Goal: Contribute content: Add original content to the website for others to see

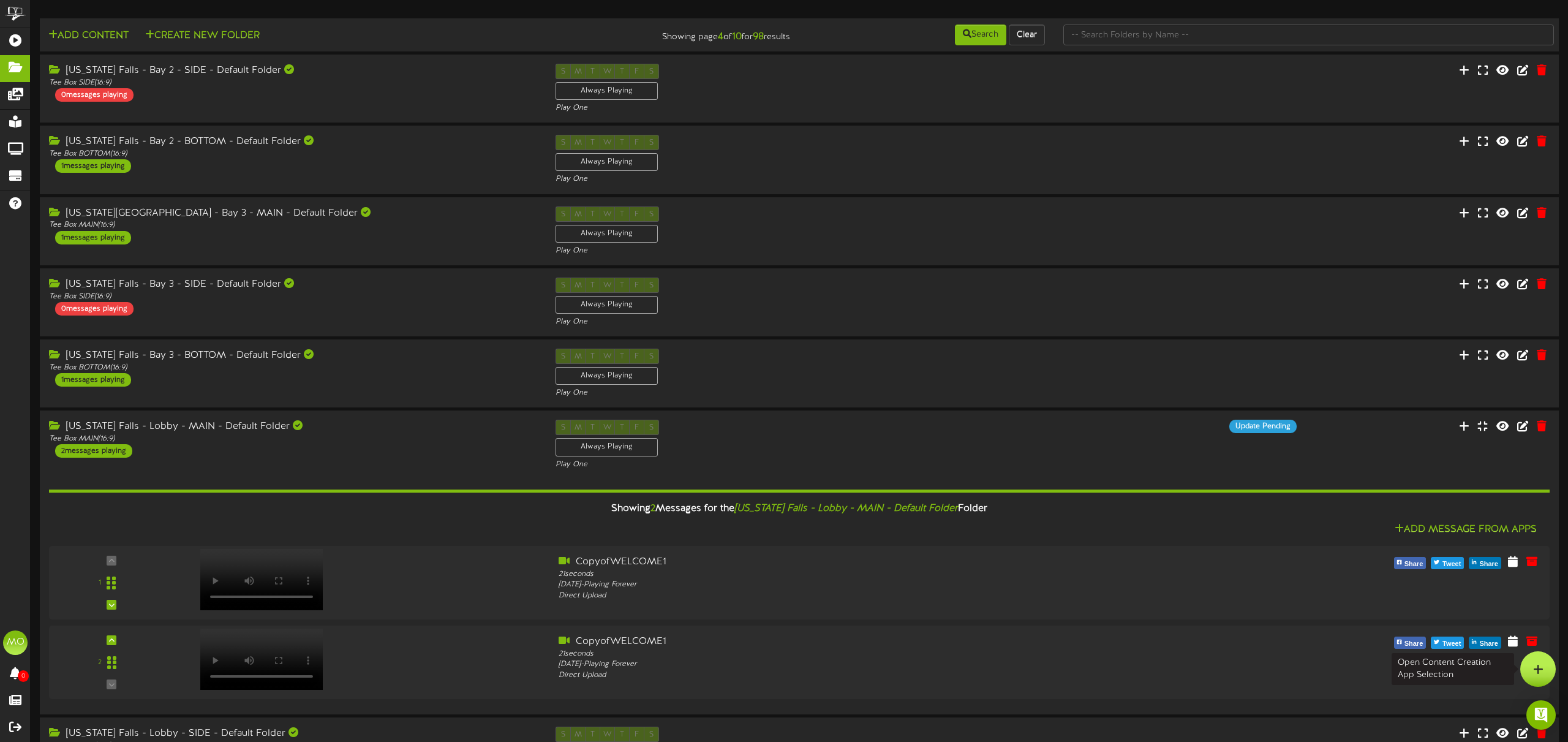
click at [1535, 664] on icon at bounding box center [1538, 670] width 11 height 11
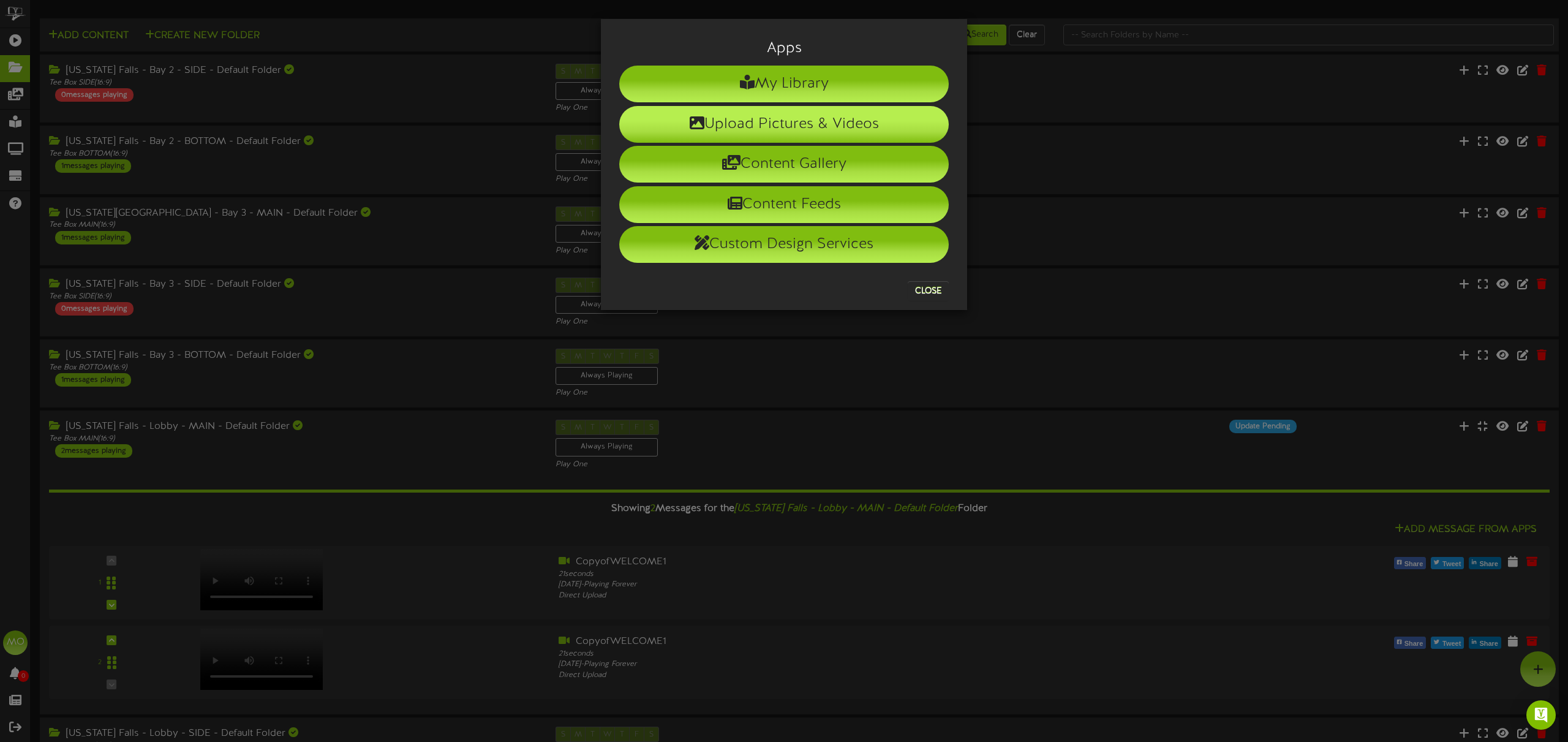
click at [796, 131] on li "Upload Pictures & Videos" at bounding box center [784, 124] width 329 height 37
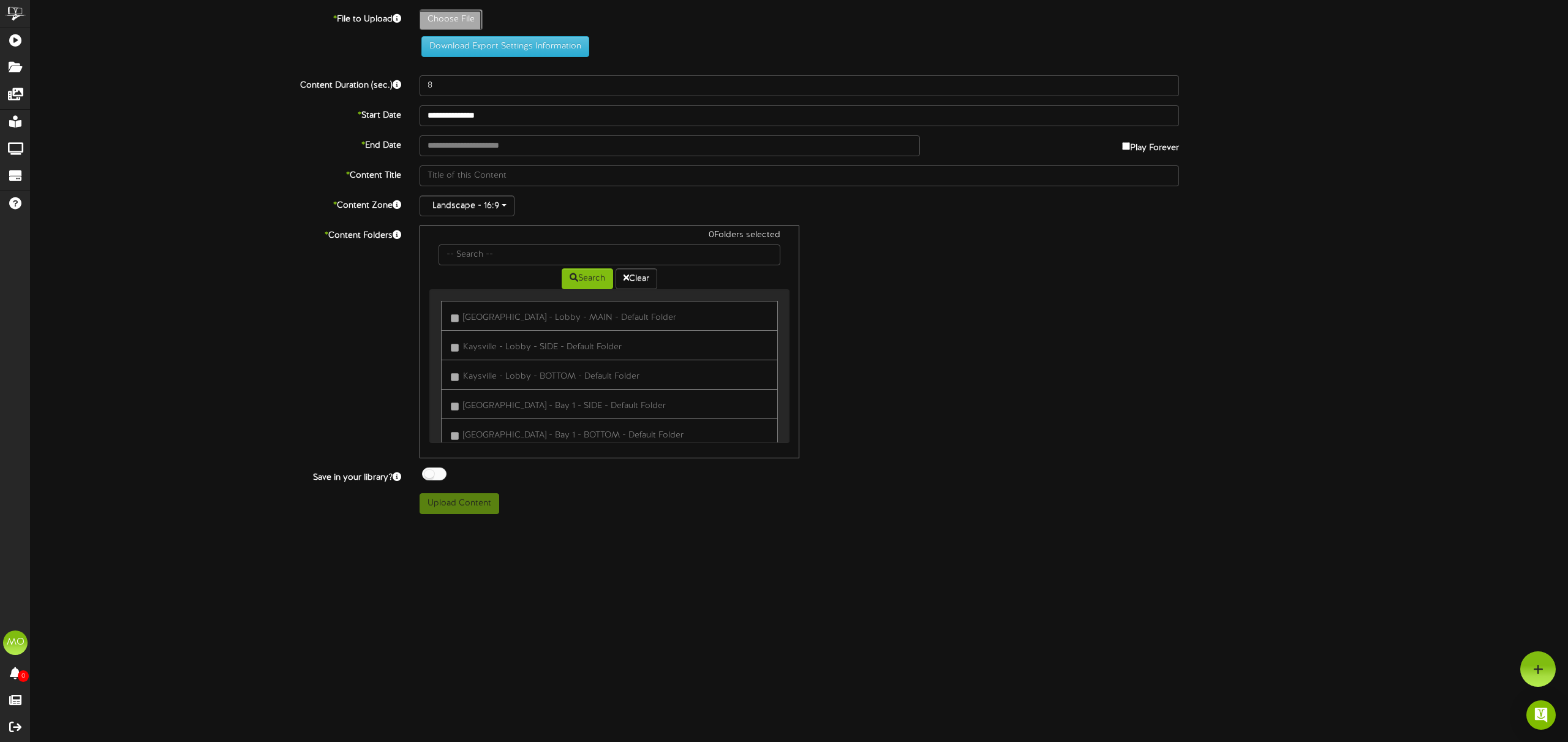
type input "**********"
type input "CopyofWELCOME"
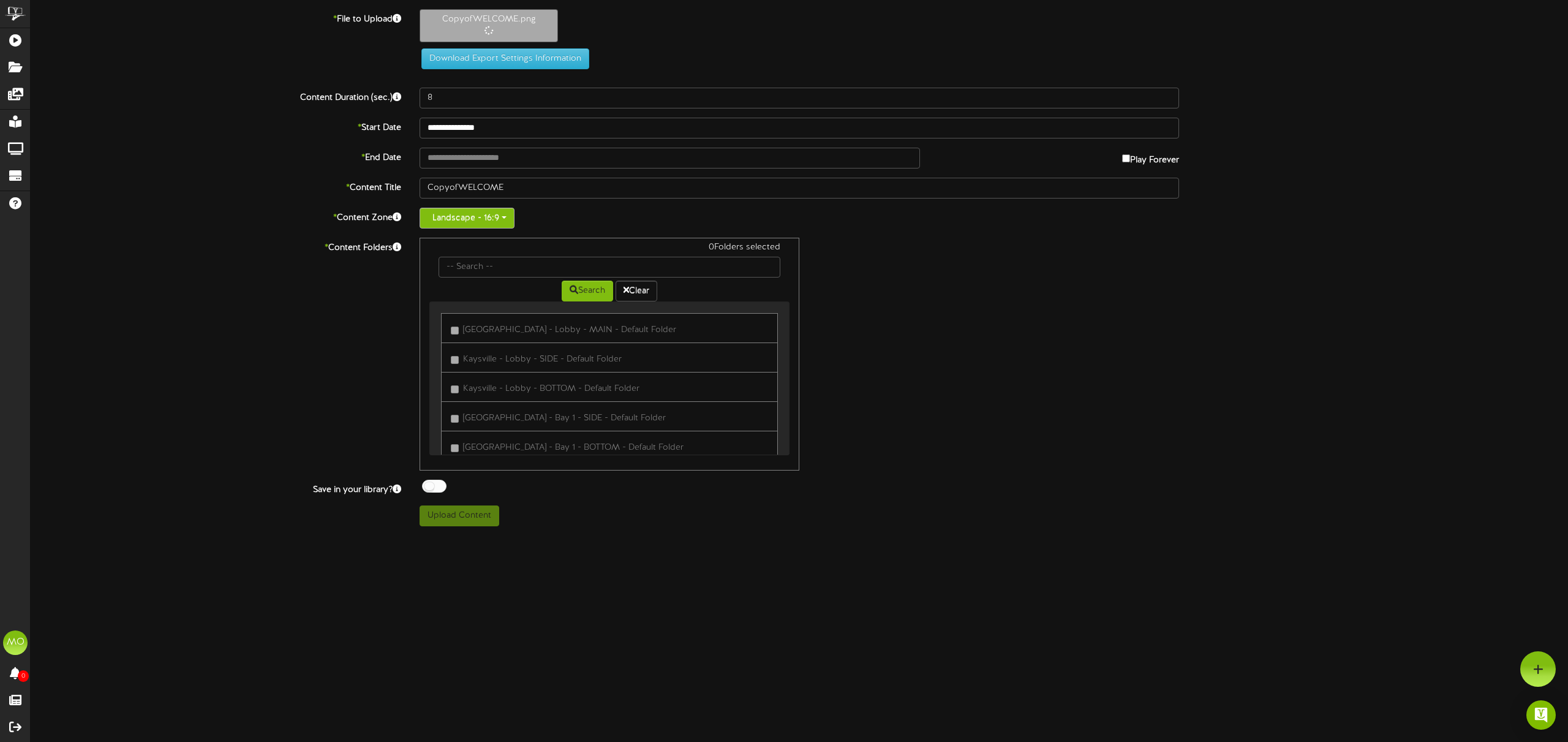
click at [475, 222] on button "Landscape - 16:9" at bounding box center [466, 219] width 95 height 21
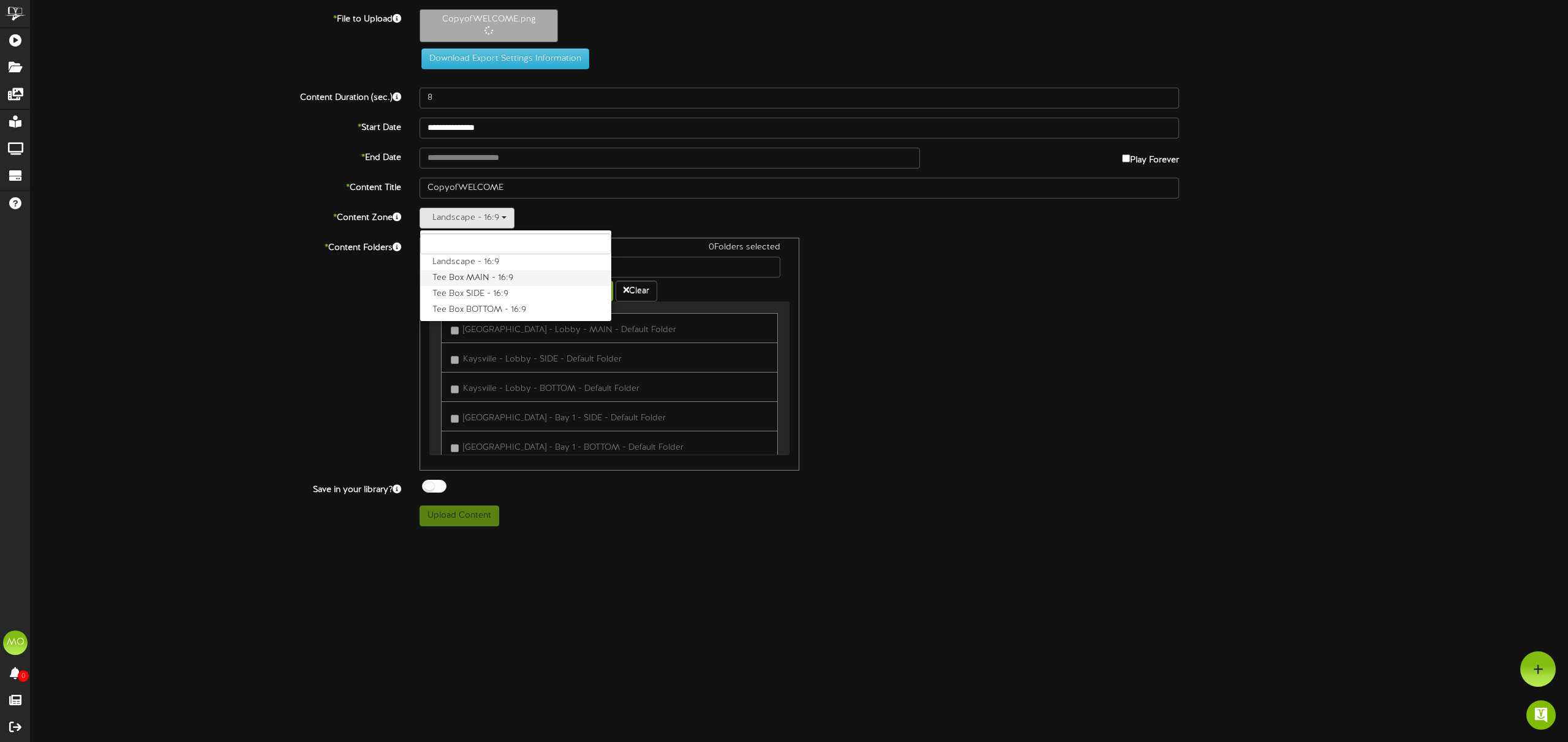
click at [495, 280] on label "Tee Box MAIN - 16:9" at bounding box center [515, 278] width 191 height 16
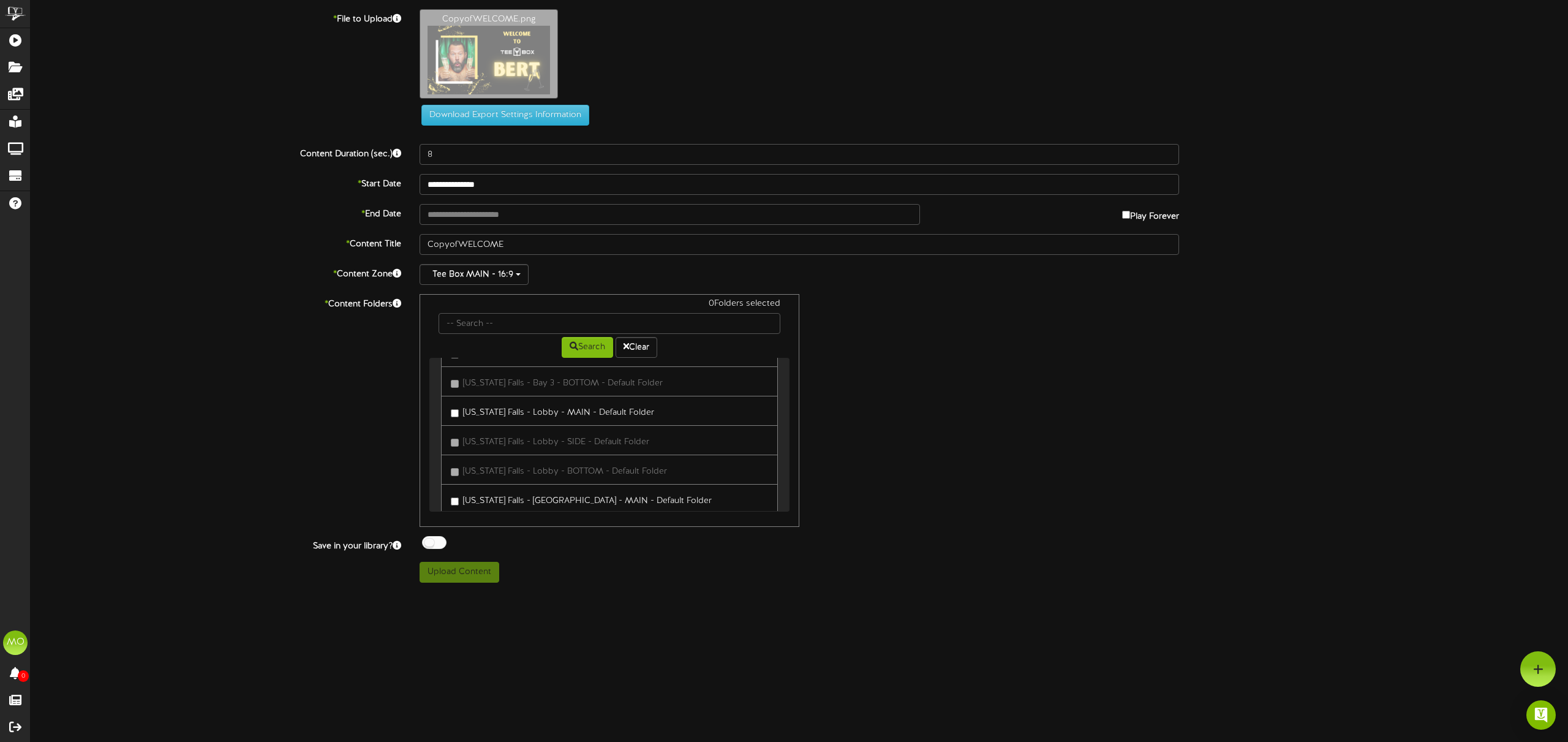
scroll to position [1239, 0]
click at [451, 582] on button "Upload Content" at bounding box center [459, 573] width 79 height 21
type input "**********"
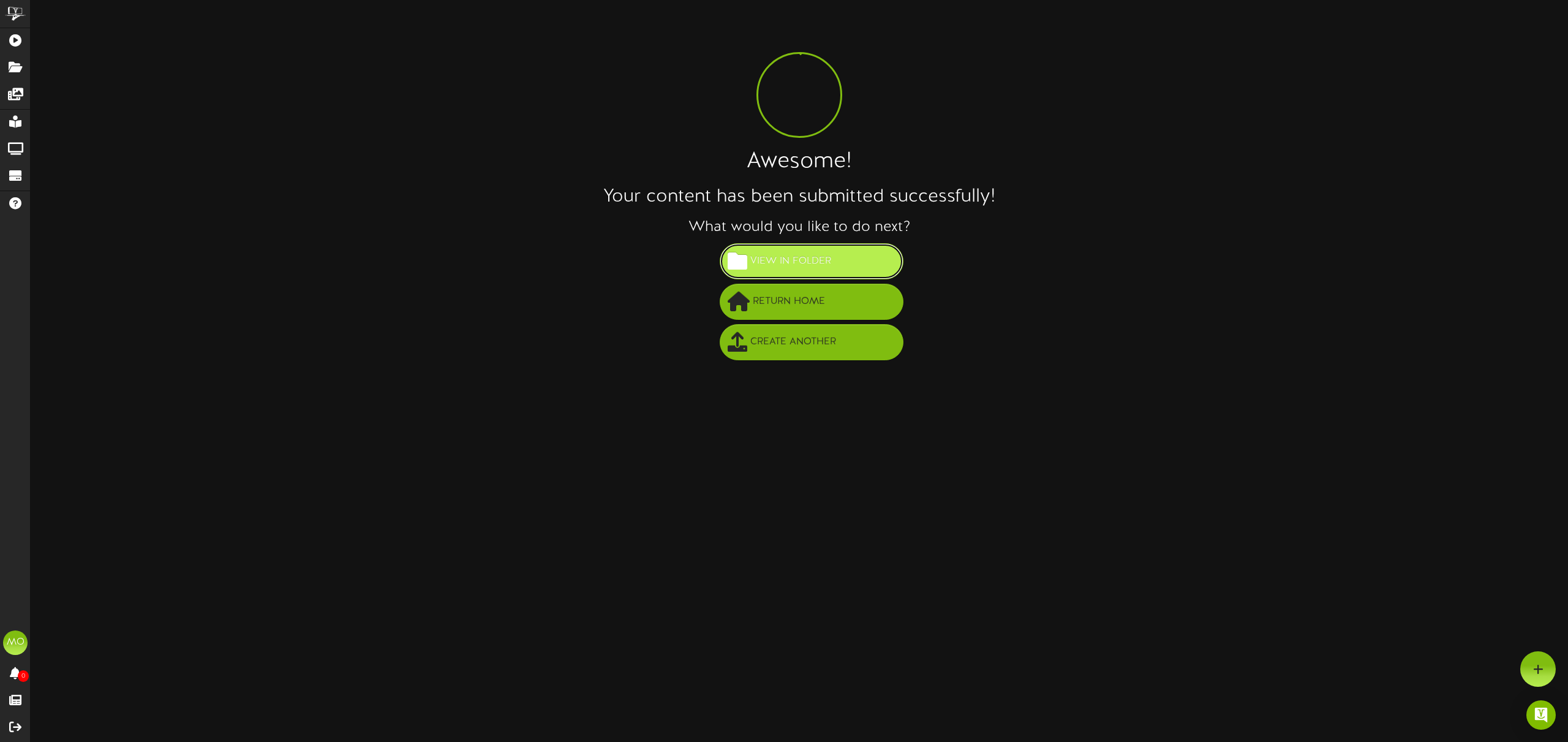
click at [820, 266] on span "View in Folder" at bounding box center [791, 261] width 87 height 20
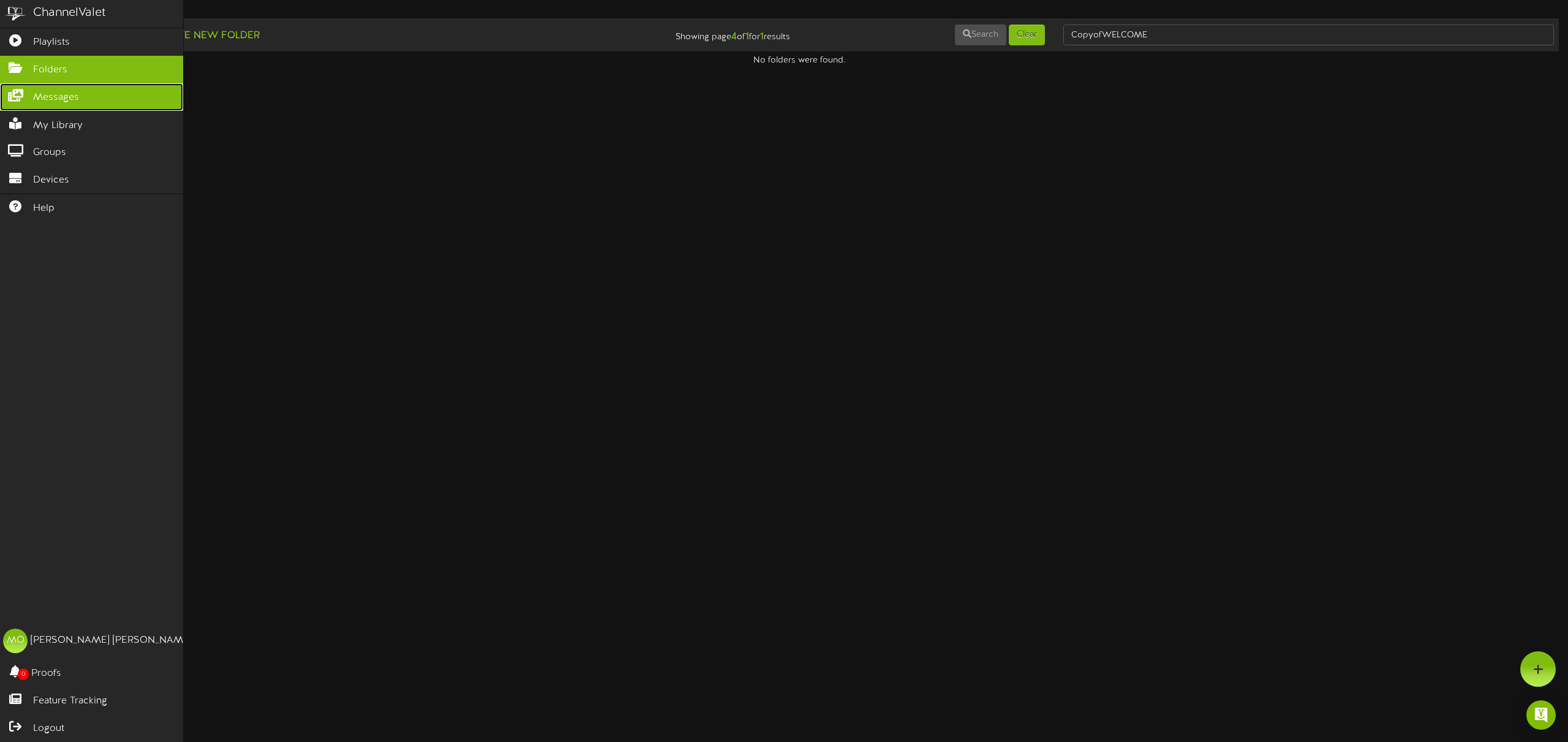
click at [41, 93] on span "Messages" at bounding box center [55, 98] width 46 height 14
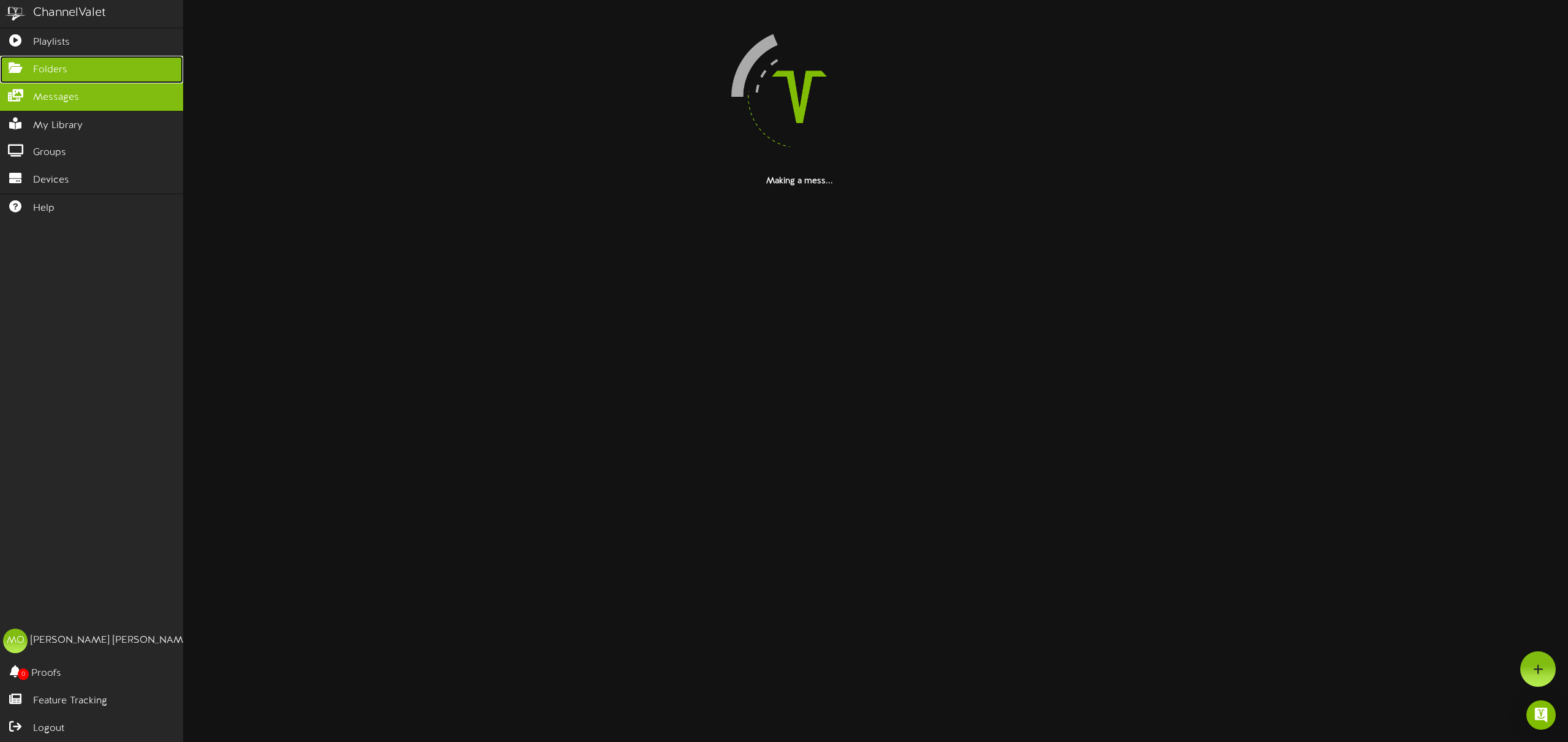
click at [51, 71] on span "Folders" at bounding box center [50, 70] width 34 height 14
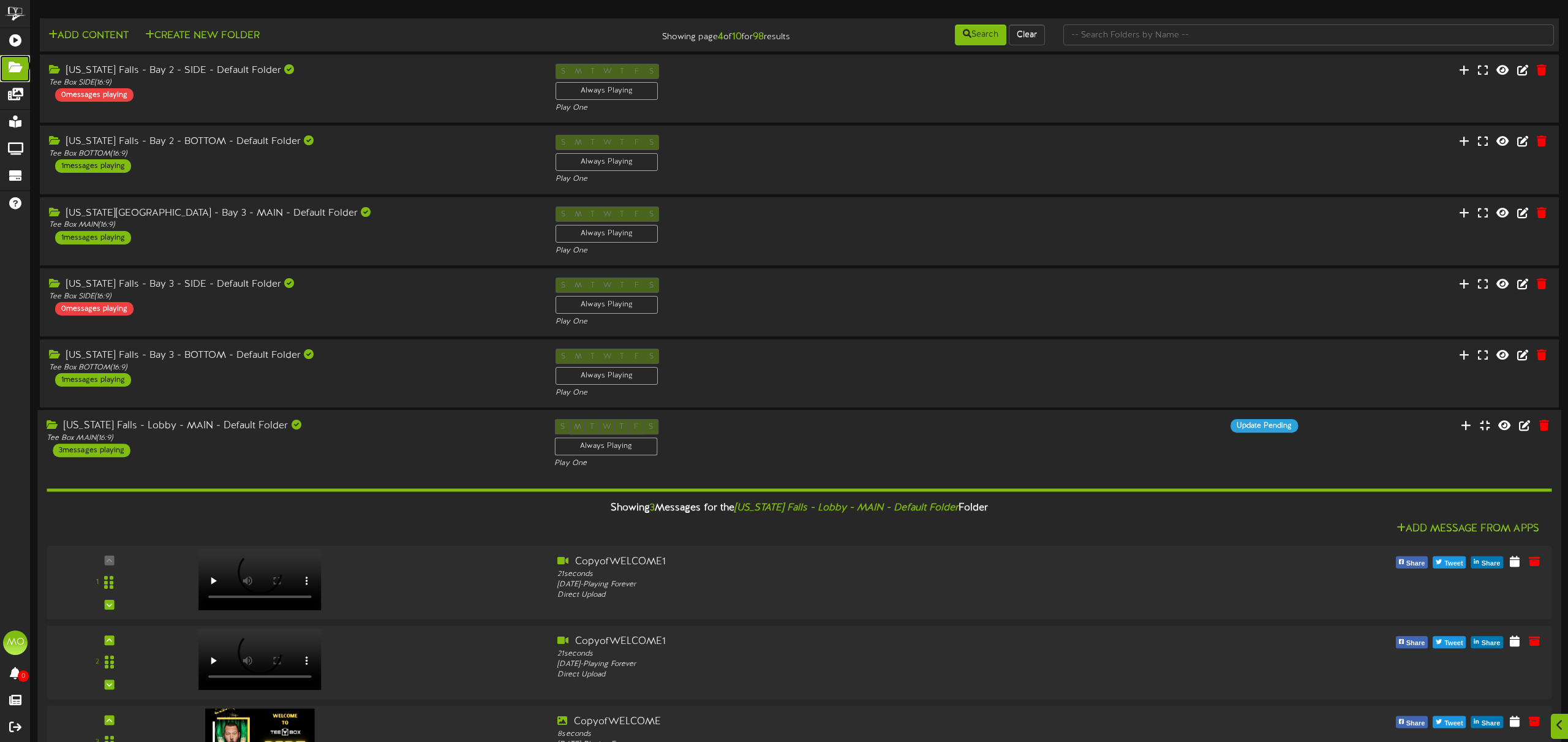
scroll to position [217, 0]
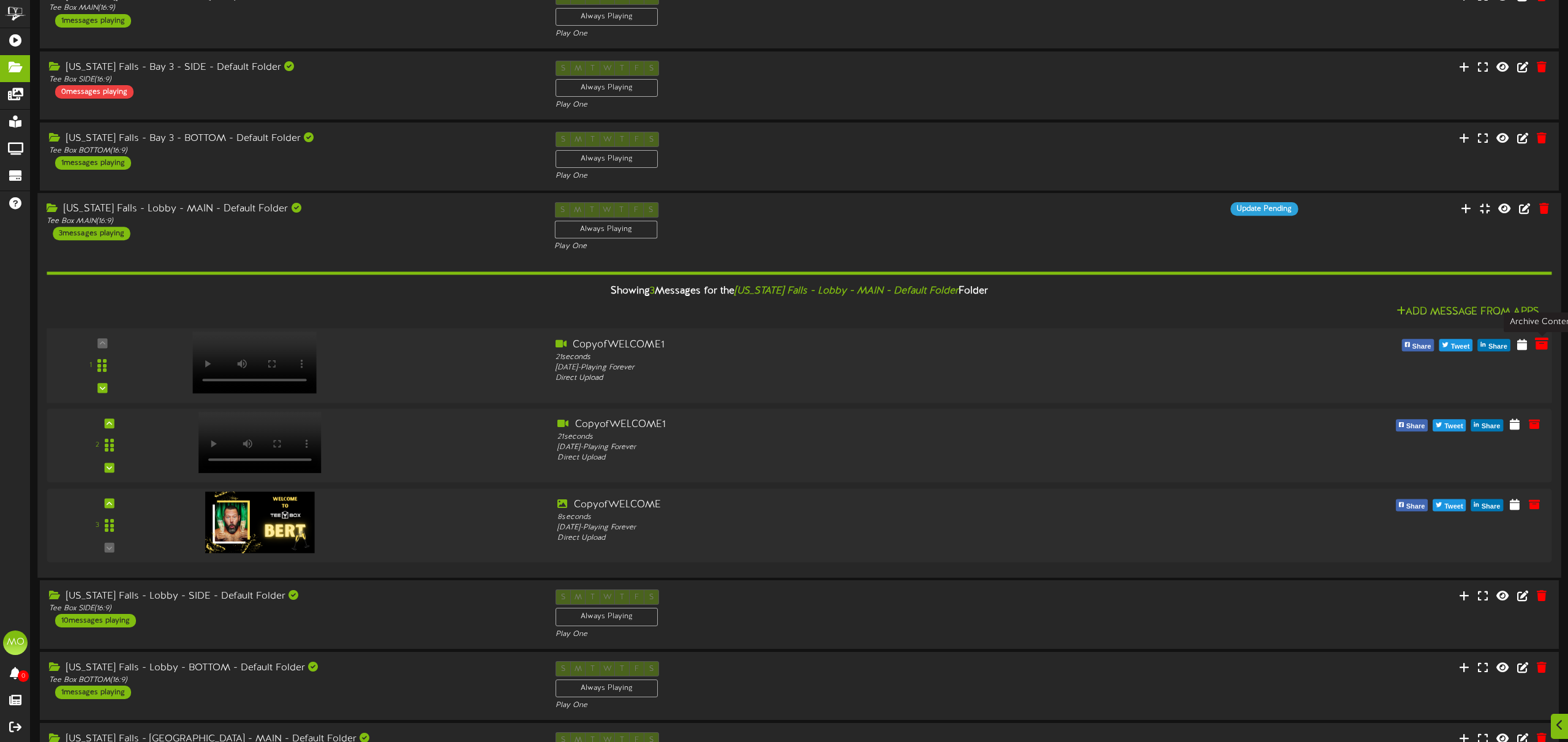
click at [1542, 349] on icon at bounding box center [1541, 344] width 13 height 13
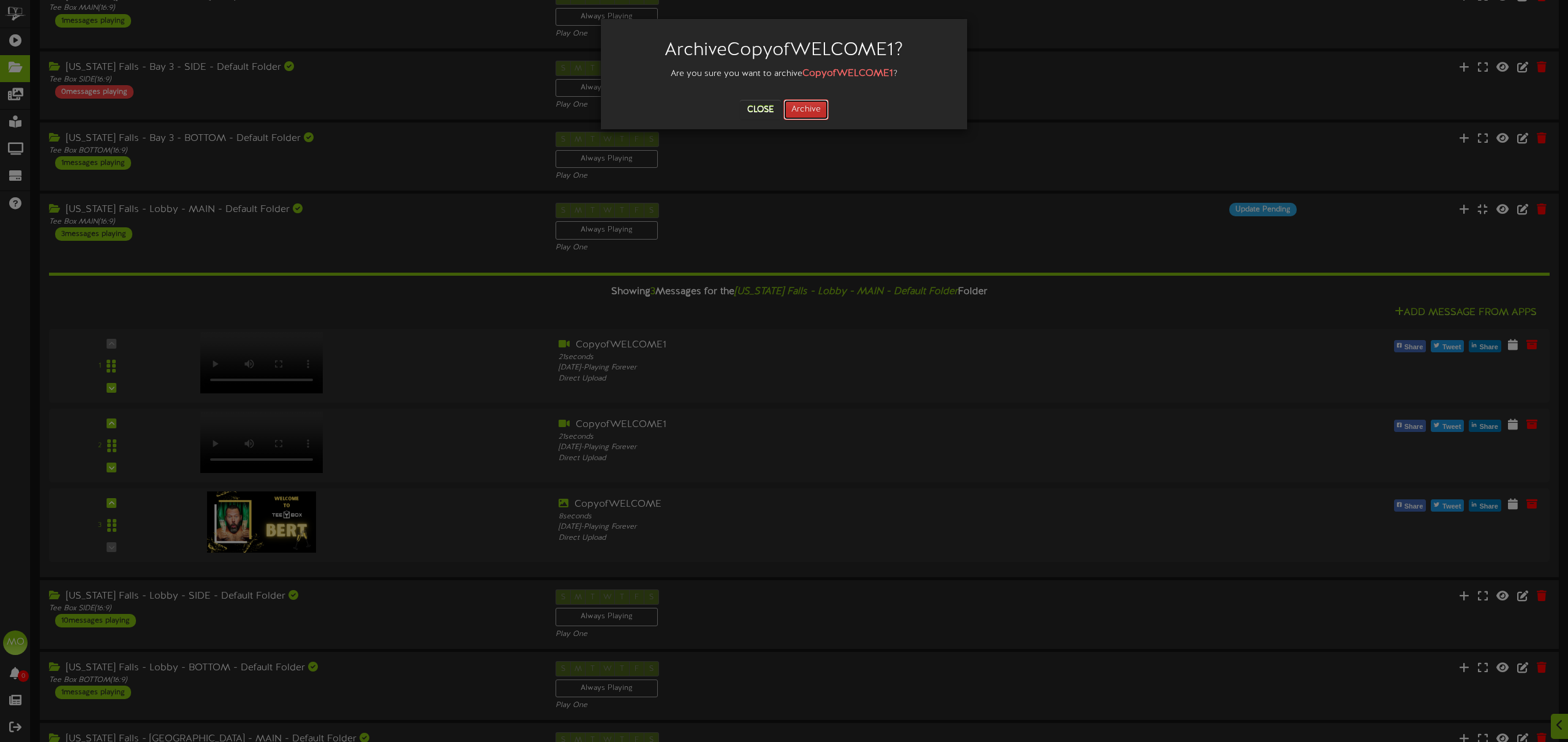
click at [812, 112] on button "Archive" at bounding box center [805, 110] width 46 height 21
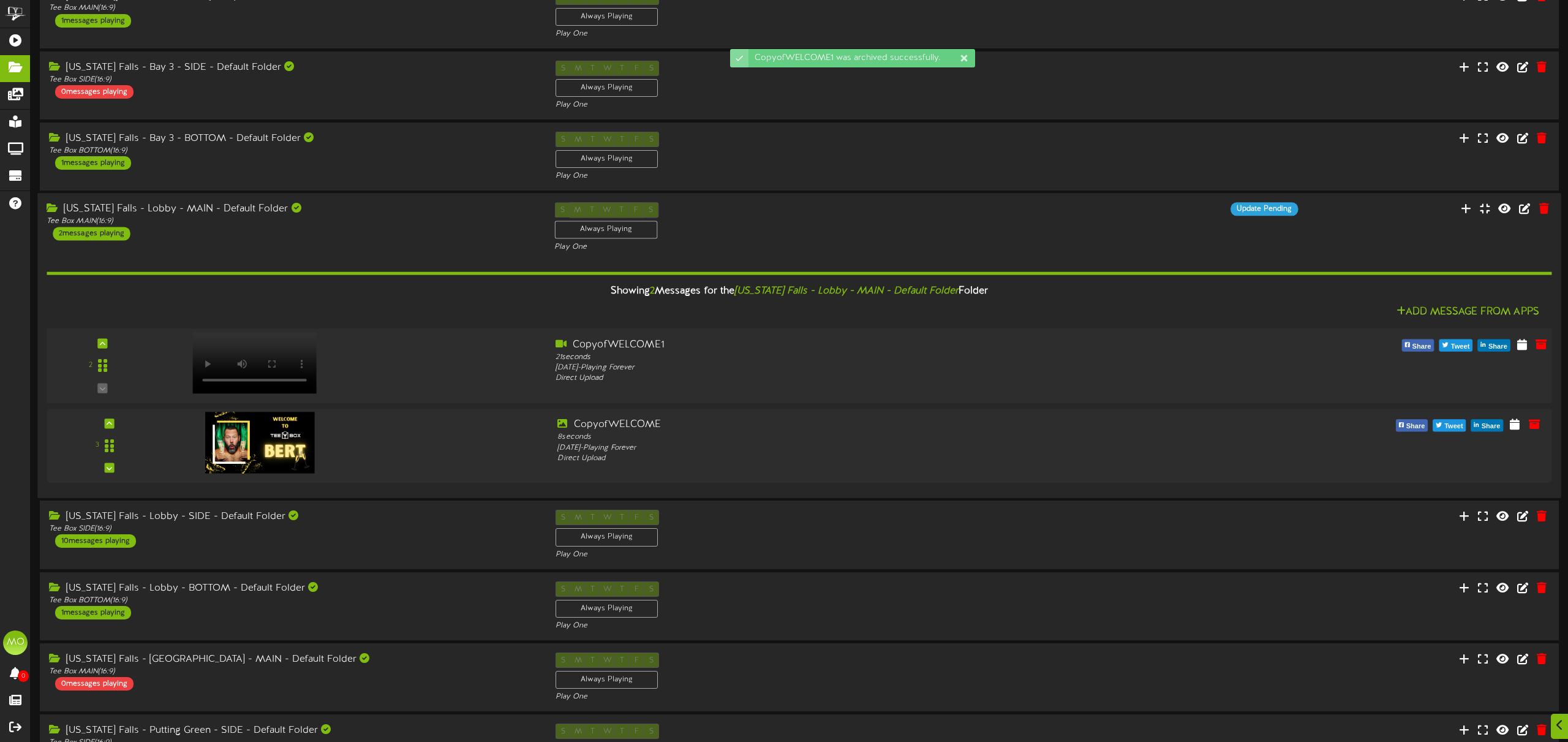
click at [368, 351] on div at bounding box center [355, 360] width 380 height 44
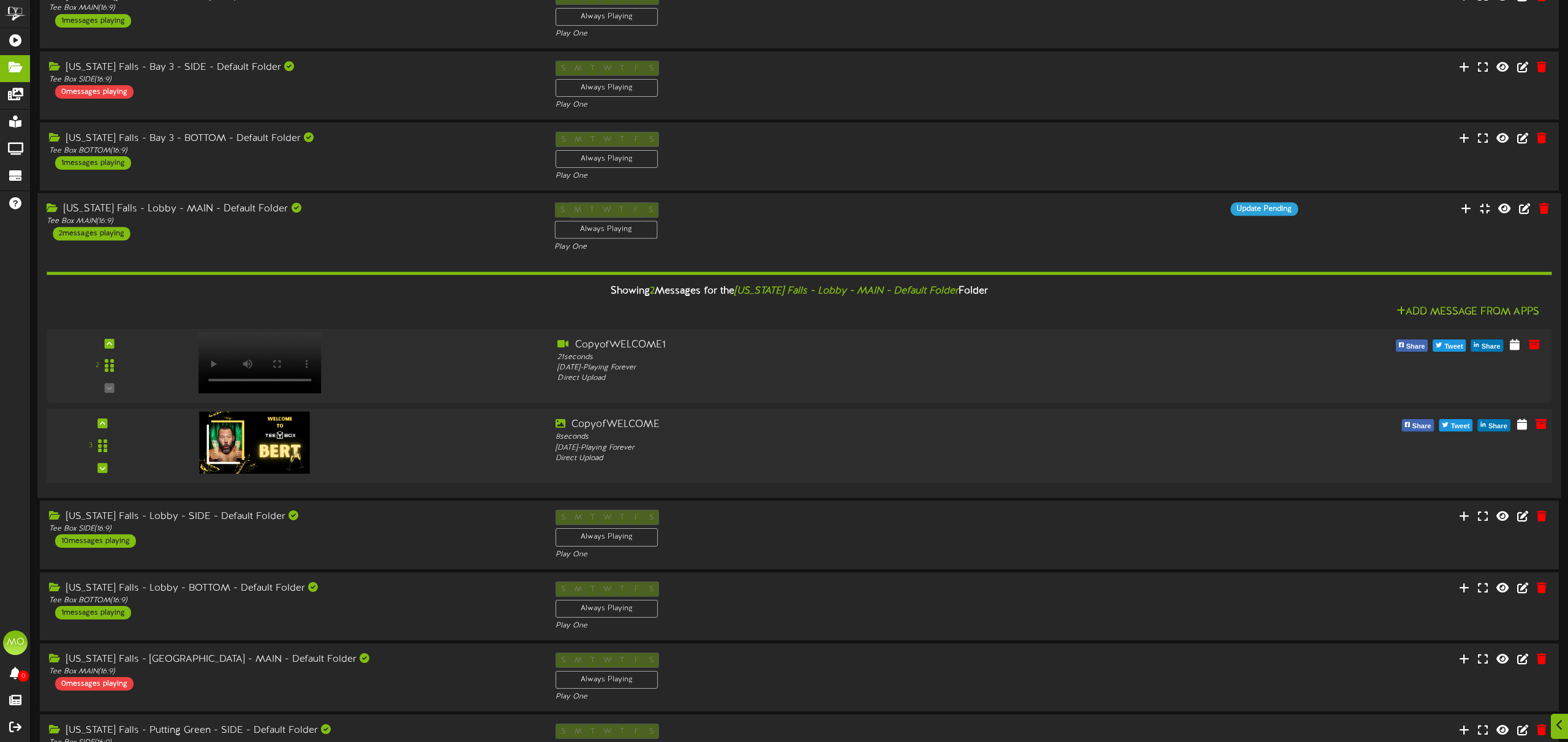
click at [489, 450] on div at bounding box center [355, 440] width 380 height 44
click at [1521, 424] on icon at bounding box center [1522, 424] width 12 height 13
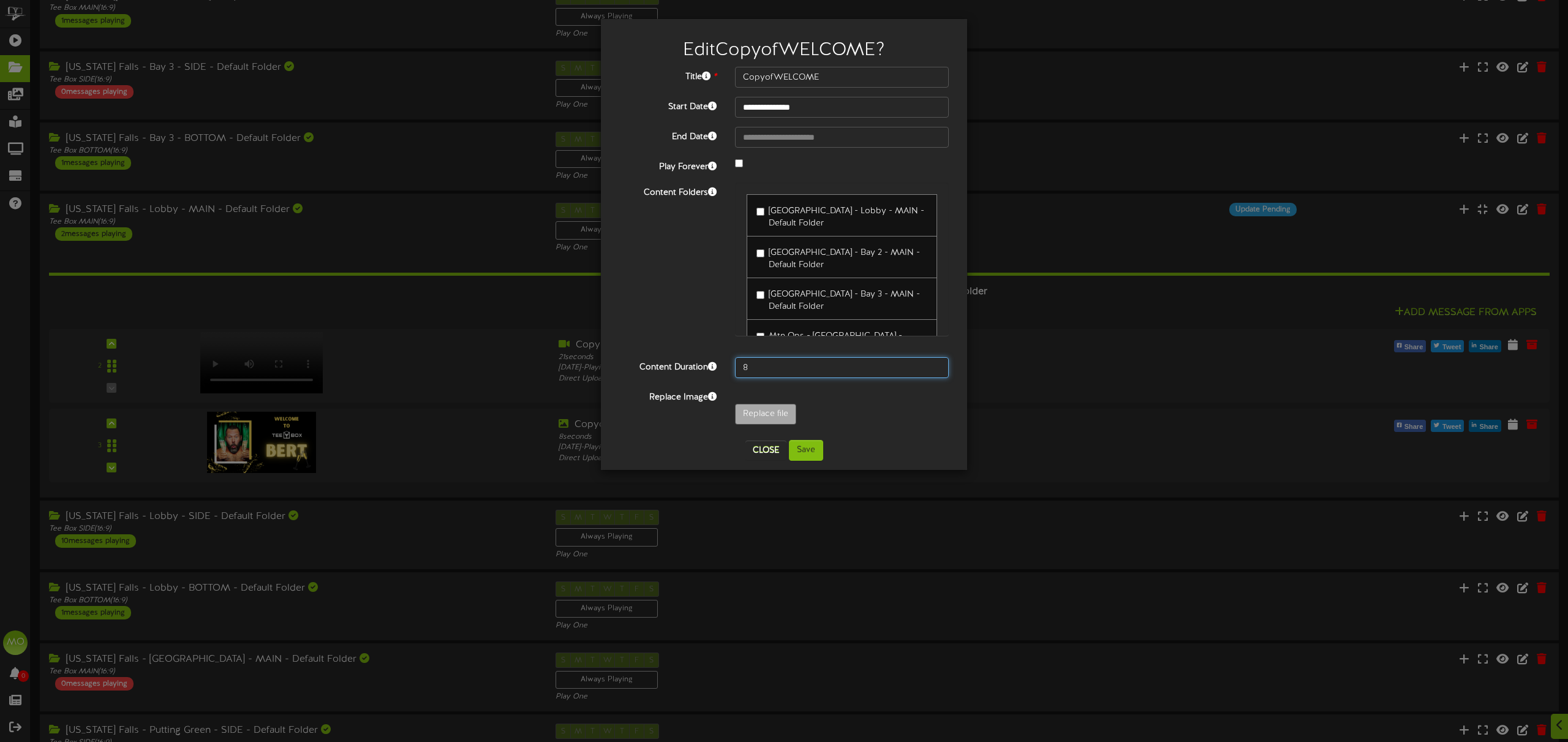
click at [784, 372] on input "8" at bounding box center [842, 367] width 213 height 21
type input "99999"
click at [817, 448] on button "Save" at bounding box center [805, 450] width 34 height 21
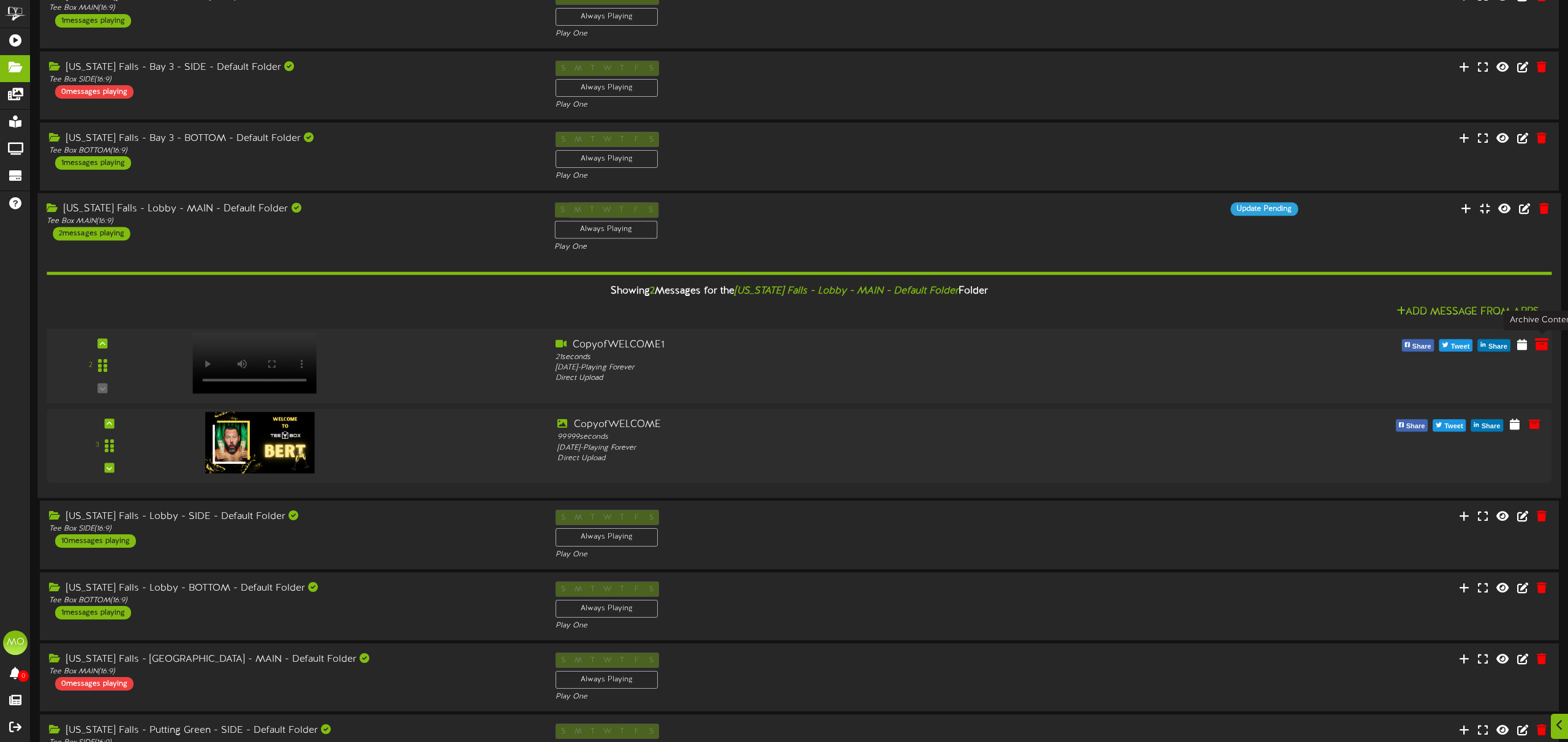
click at [1543, 345] on icon at bounding box center [1541, 344] width 13 height 13
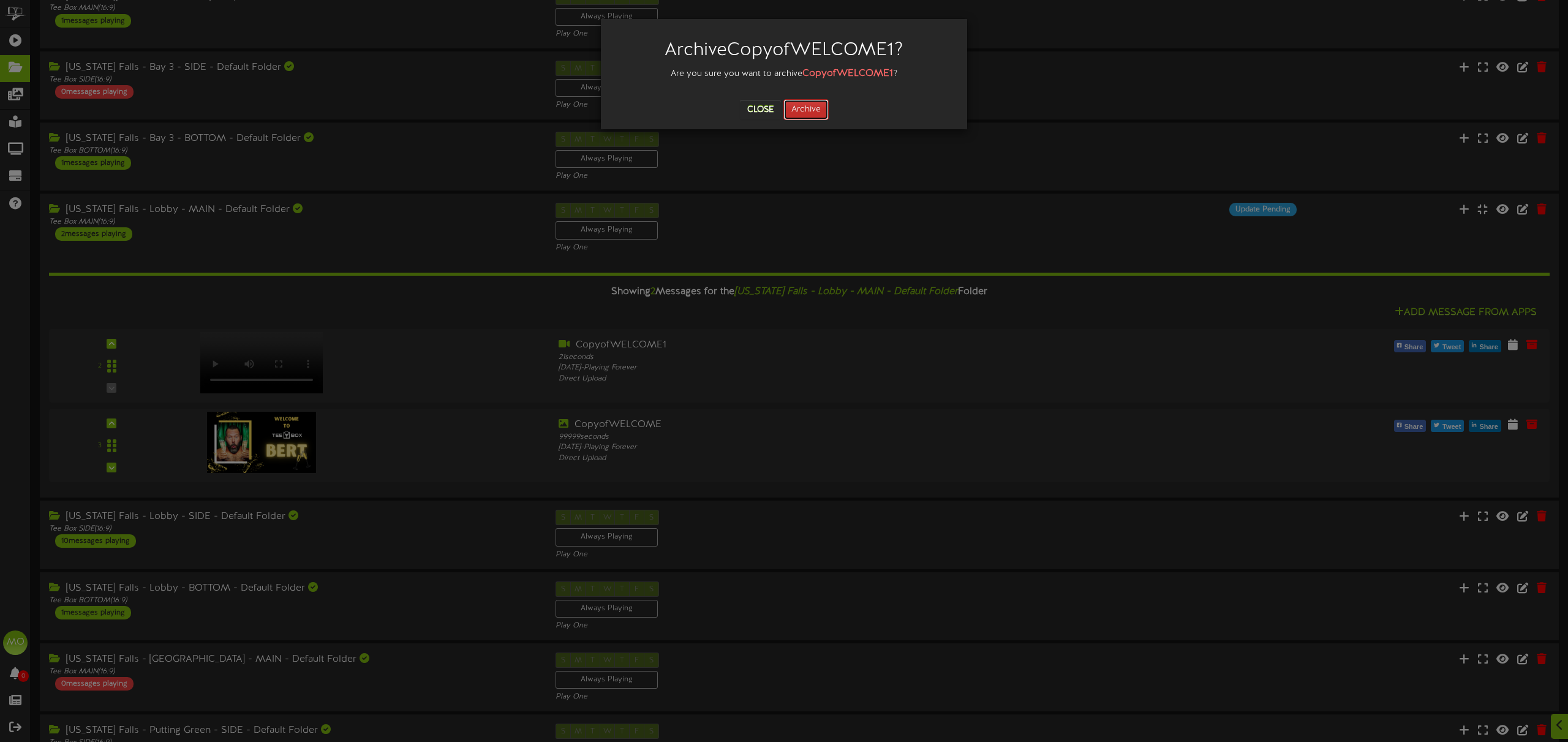
click at [811, 112] on button "Archive" at bounding box center [805, 110] width 46 height 21
